Goal: Task Accomplishment & Management: Use online tool/utility

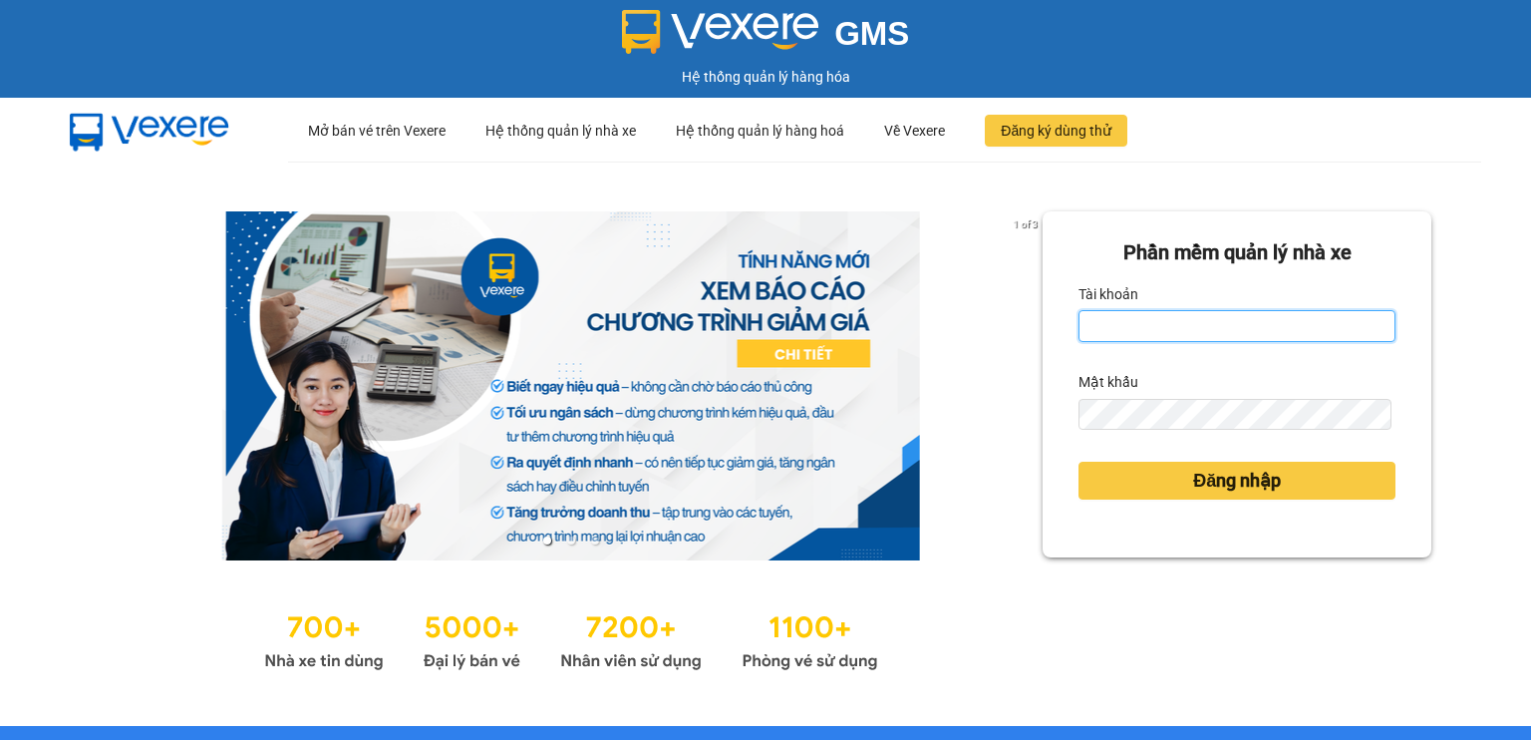
click at [1111, 322] on input "Tài khoản" at bounding box center [1237, 326] width 317 height 32
type input "ngai.vie"
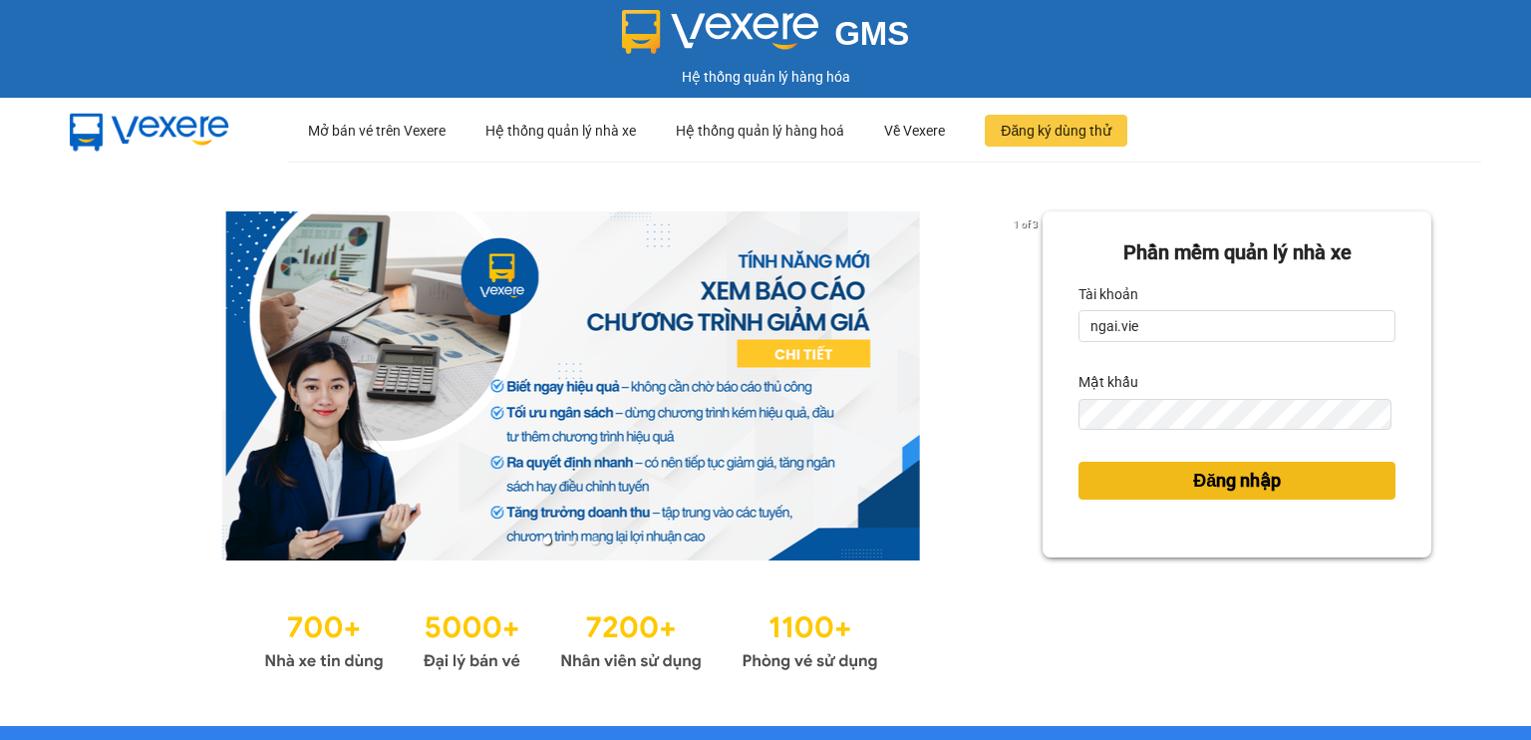
click at [1163, 479] on button "Đăng nhập" at bounding box center [1237, 481] width 317 height 38
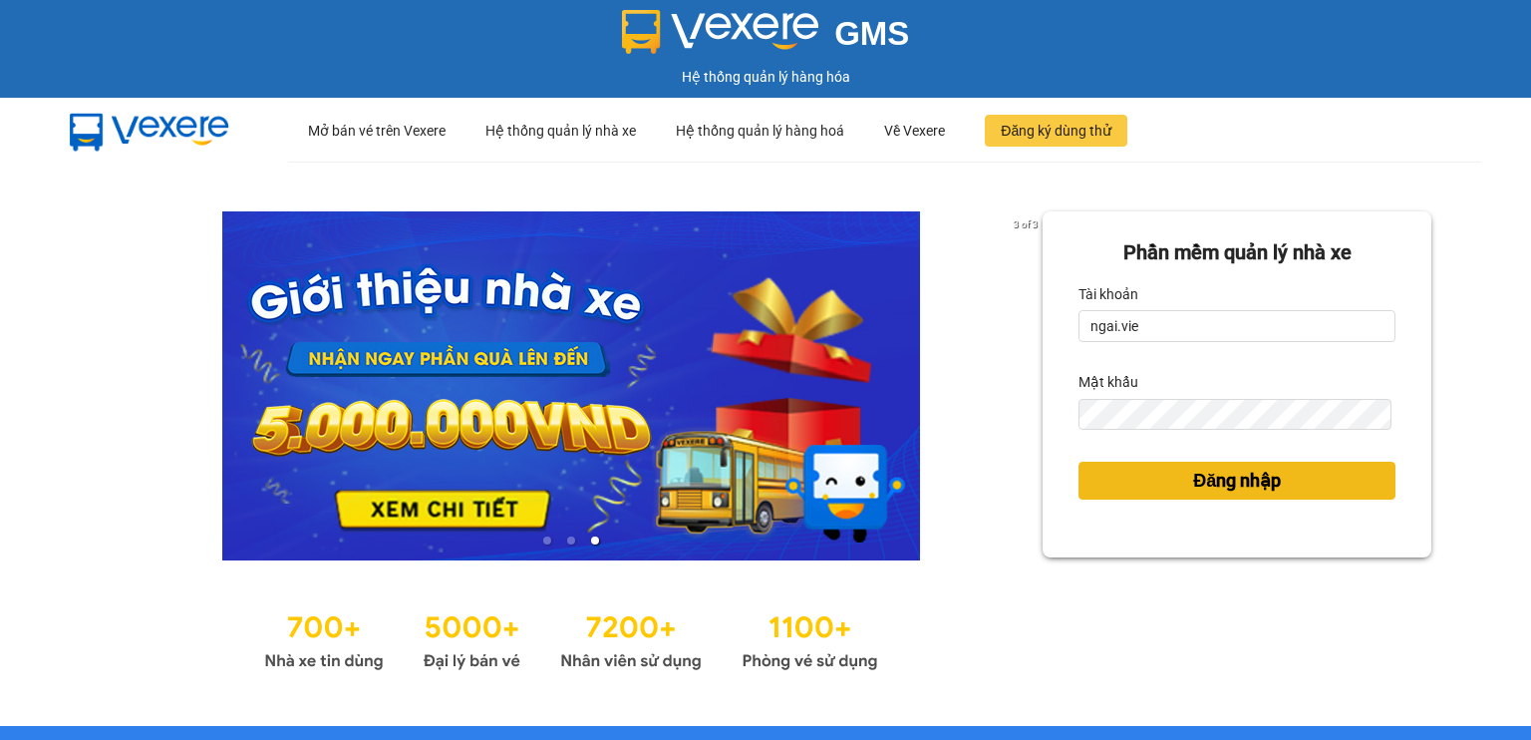
click at [1193, 478] on span "Đăng nhập" at bounding box center [1237, 481] width 88 height 28
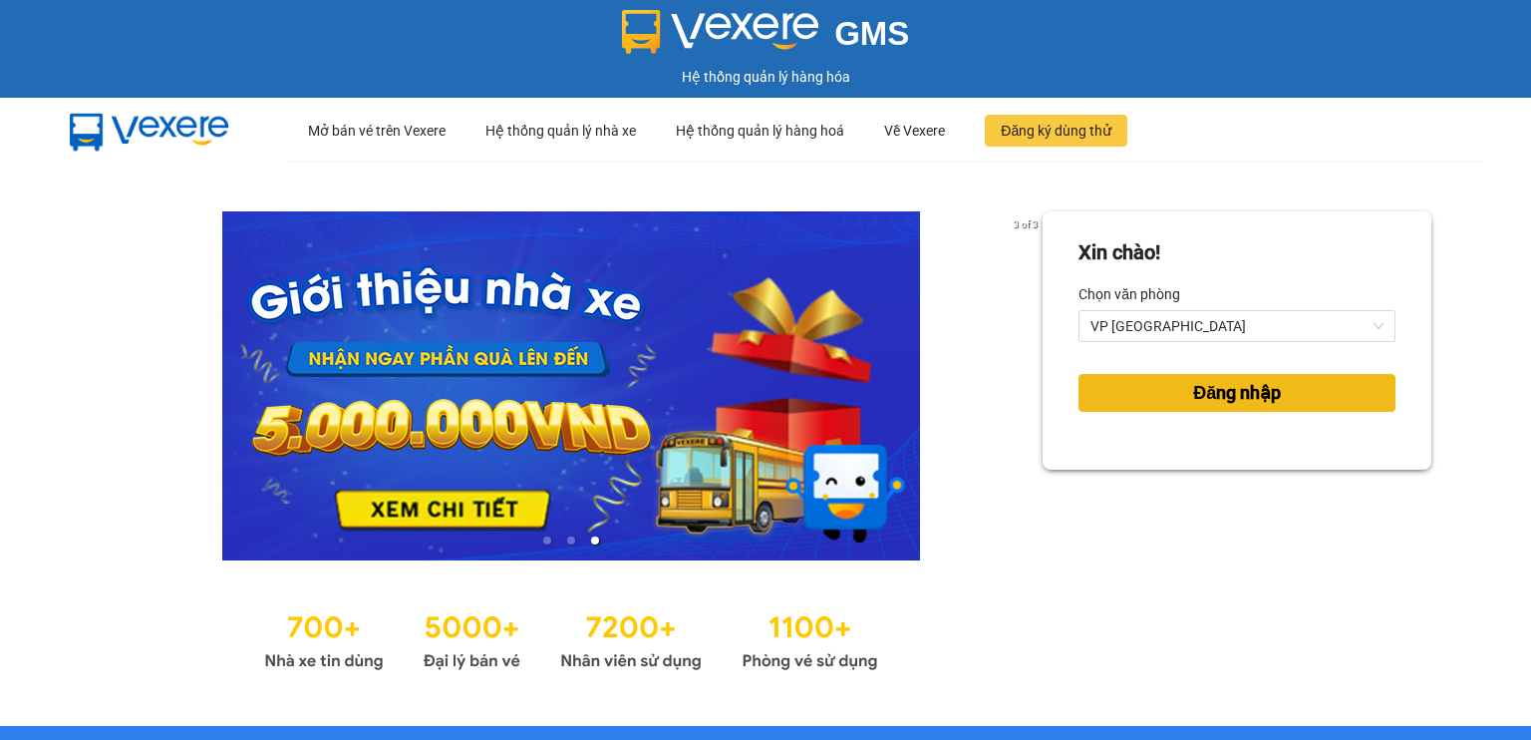
click at [1172, 400] on button "Đăng nhập" at bounding box center [1237, 393] width 317 height 38
